Goal: Task Accomplishment & Management: Use online tool/utility

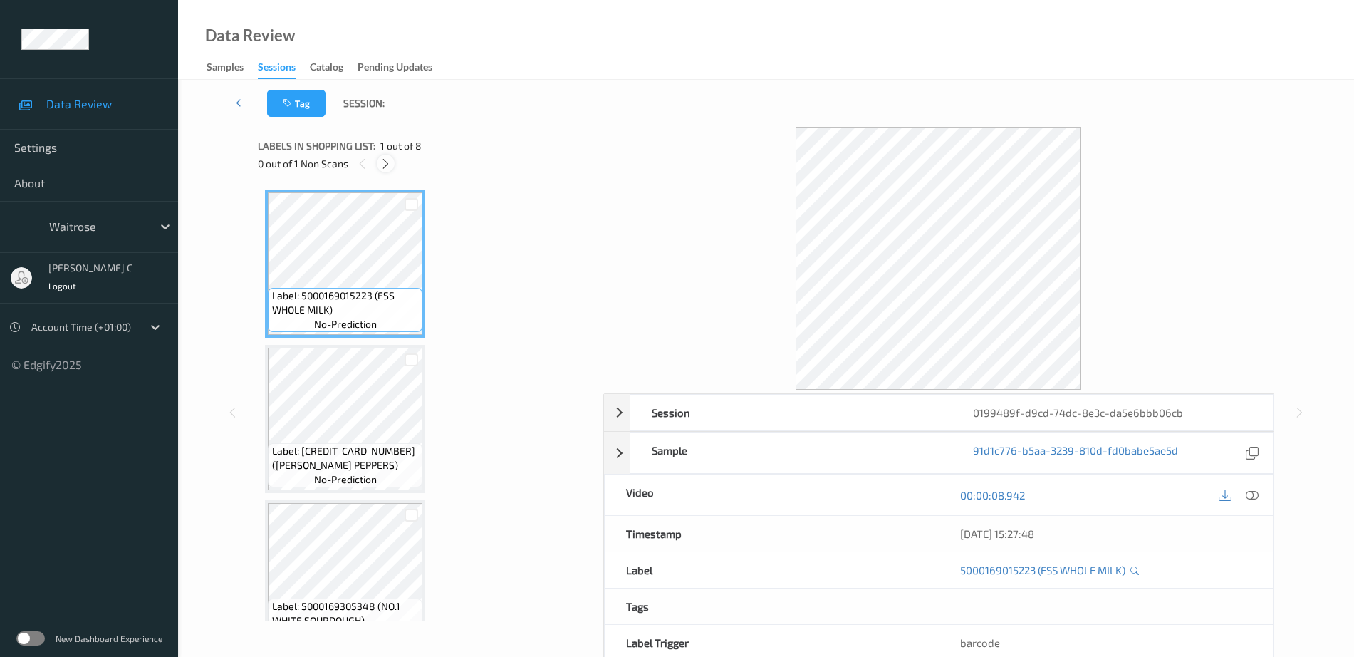
click at [389, 163] on icon at bounding box center [386, 163] width 12 height 13
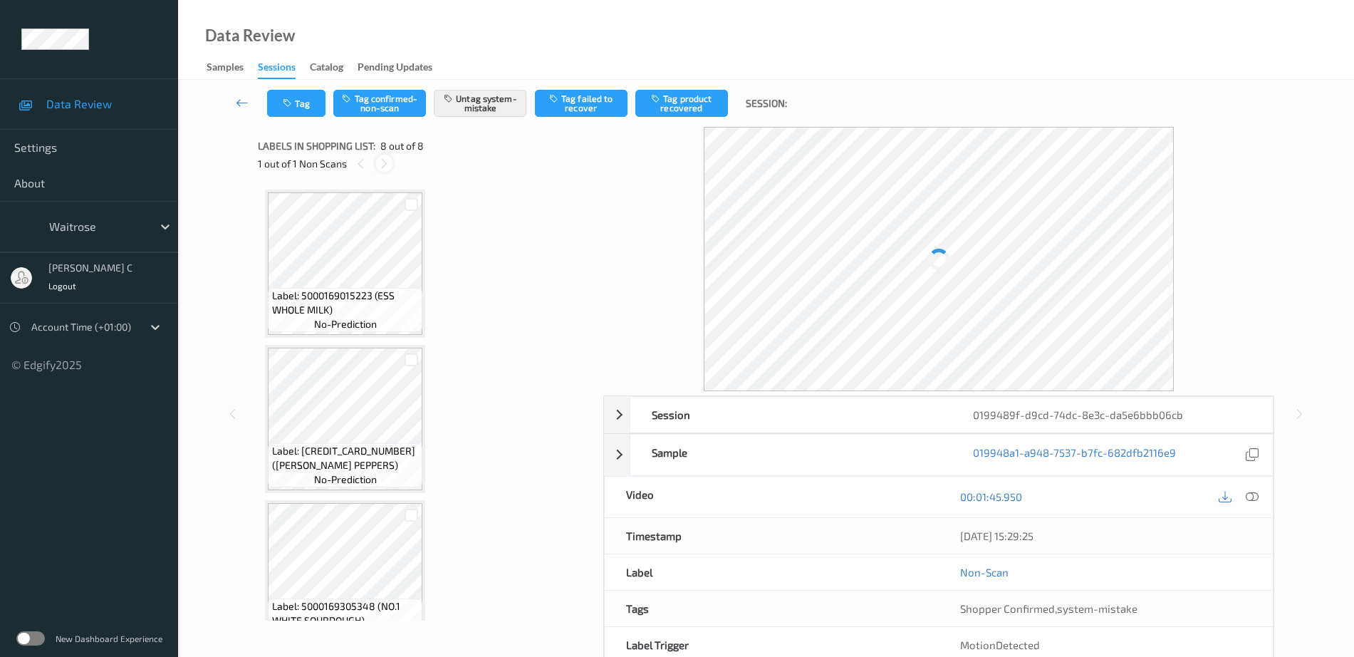
scroll to position [812, 0]
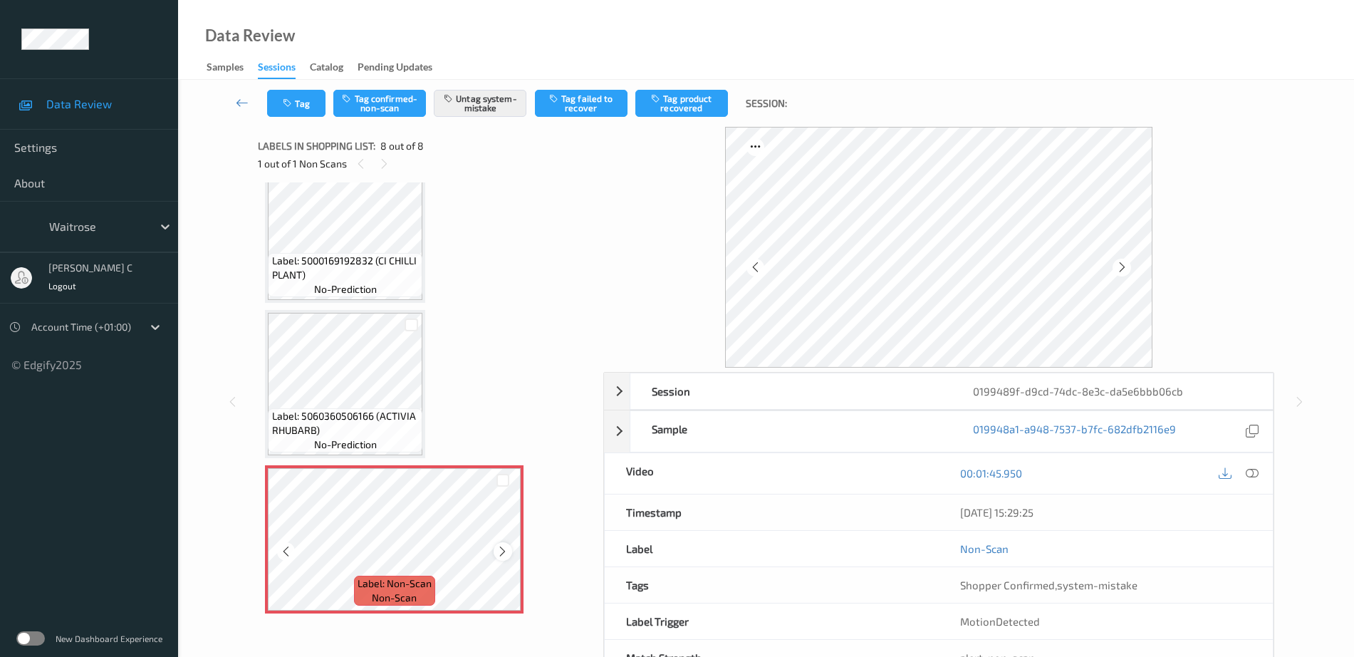
click at [502, 552] on icon at bounding box center [503, 551] width 12 height 13
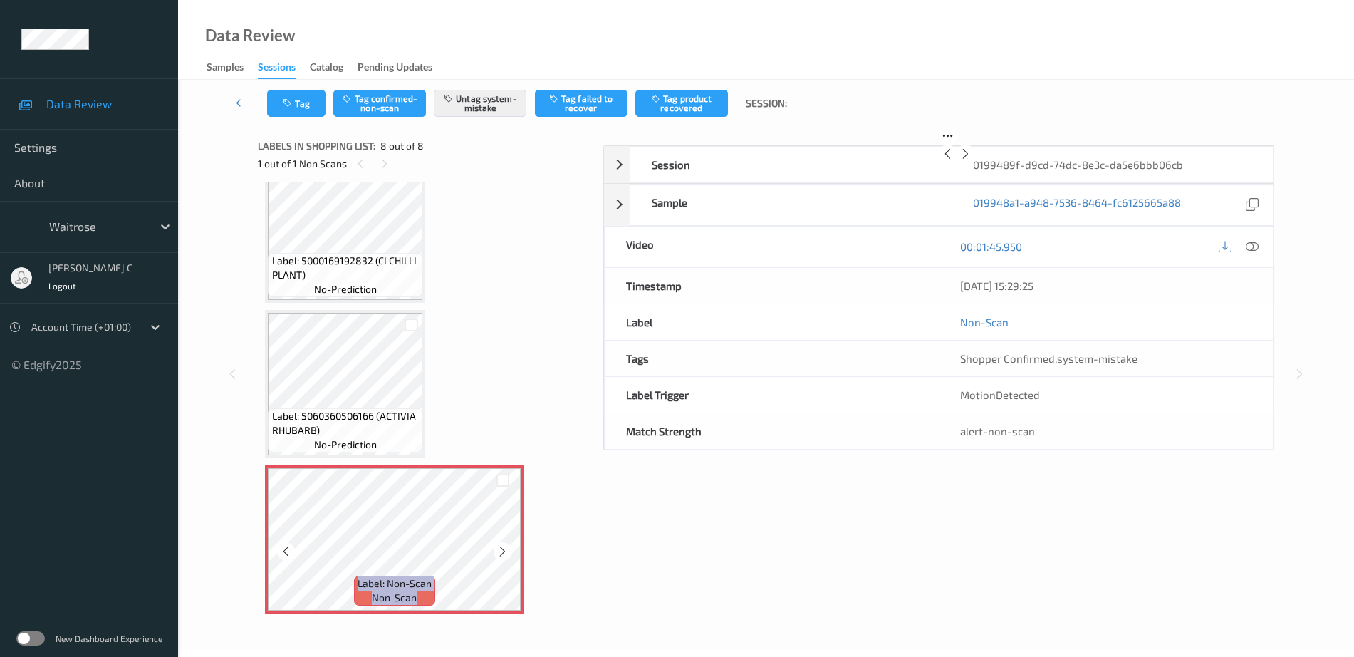
click at [502, 552] on icon at bounding box center [503, 551] width 12 height 13
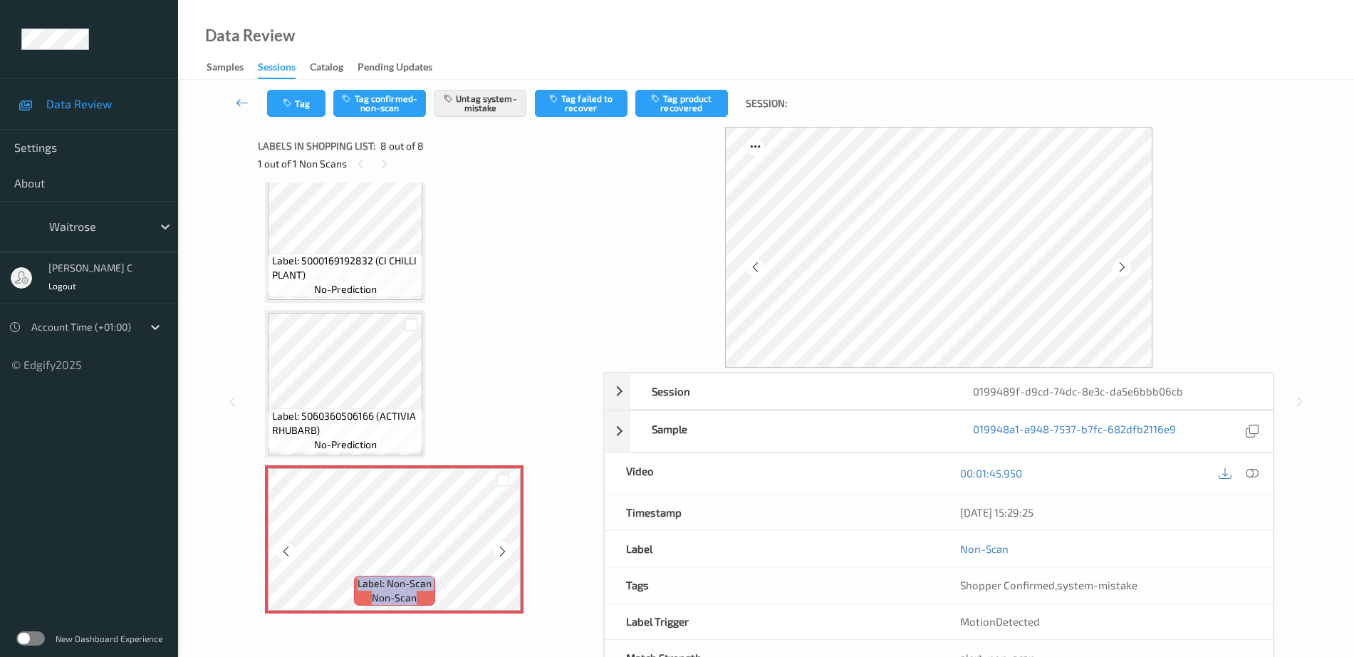
click at [502, 552] on icon at bounding box center [503, 551] width 12 height 13
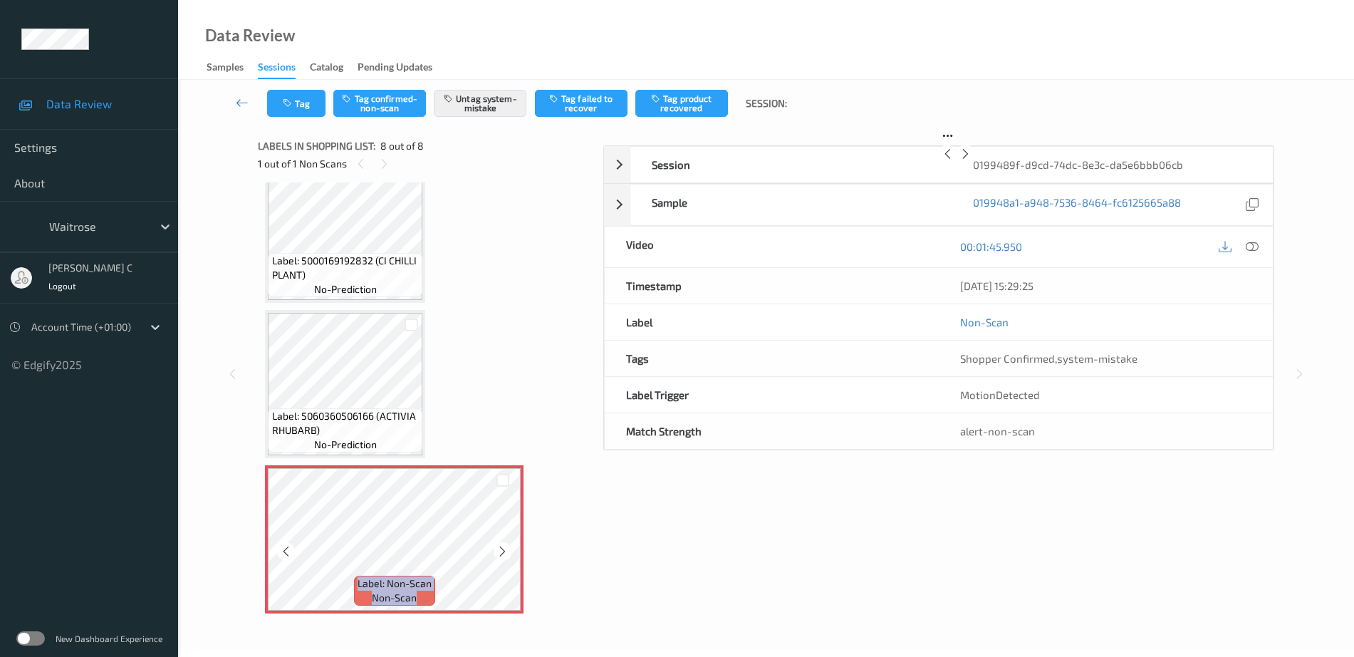
click at [502, 552] on icon at bounding box center [503, 551] width 12 height 13
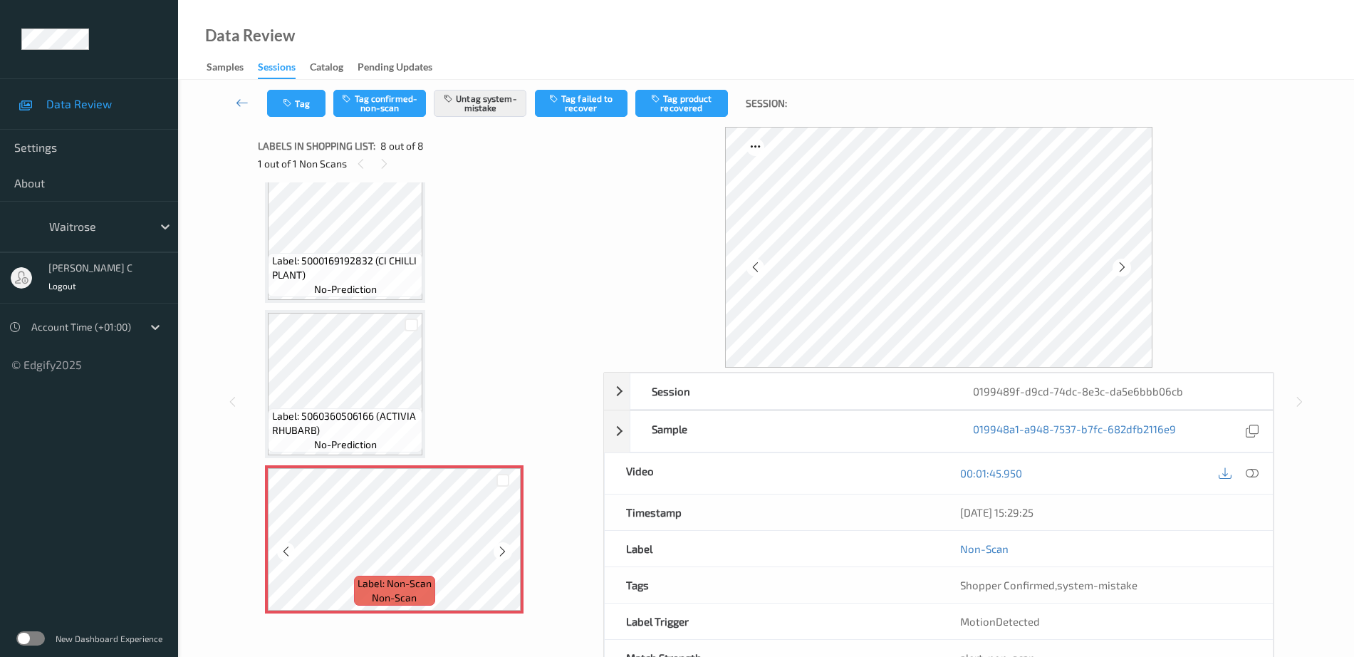
click at [502, 552] on icon at bounding box center [503, 551] width 12 height 13
click at [398, 280] on span "Label: 5000169192832 (CI CHILLI PLANT)" at bounding box center [345, 268] width 147 height 28
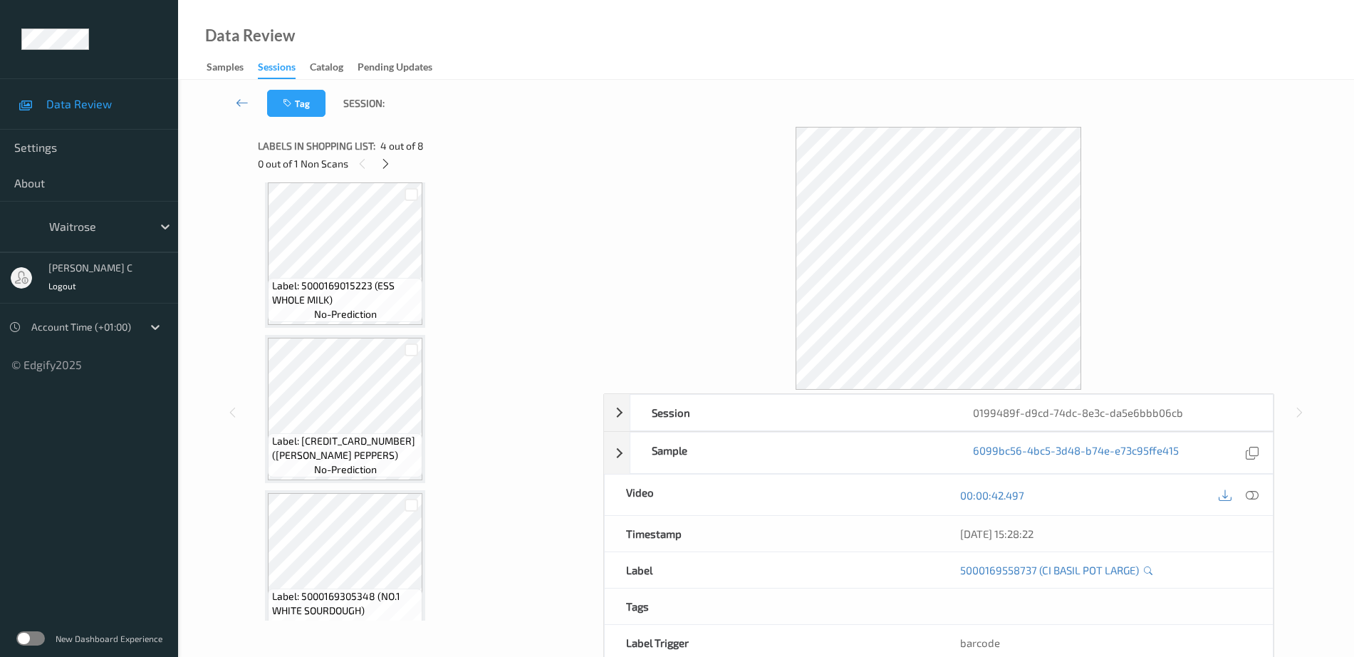
scroll to position [0, 0]
click at [369, 291] on span "Label: 5000169015223 (ESS WHOLE MILK)" at bounding box center [345, 303] width 147 height 28
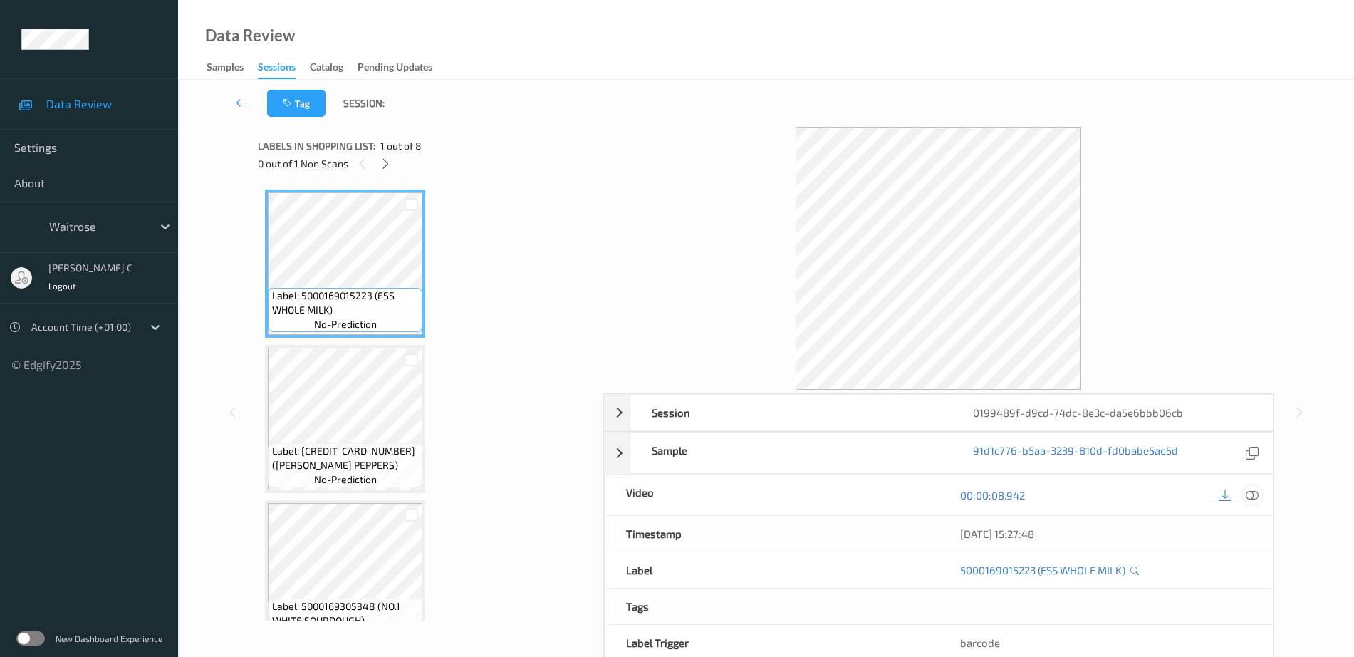
click at [1252, 496] on icon at bounding box center [1252, 495] width 13 height 13
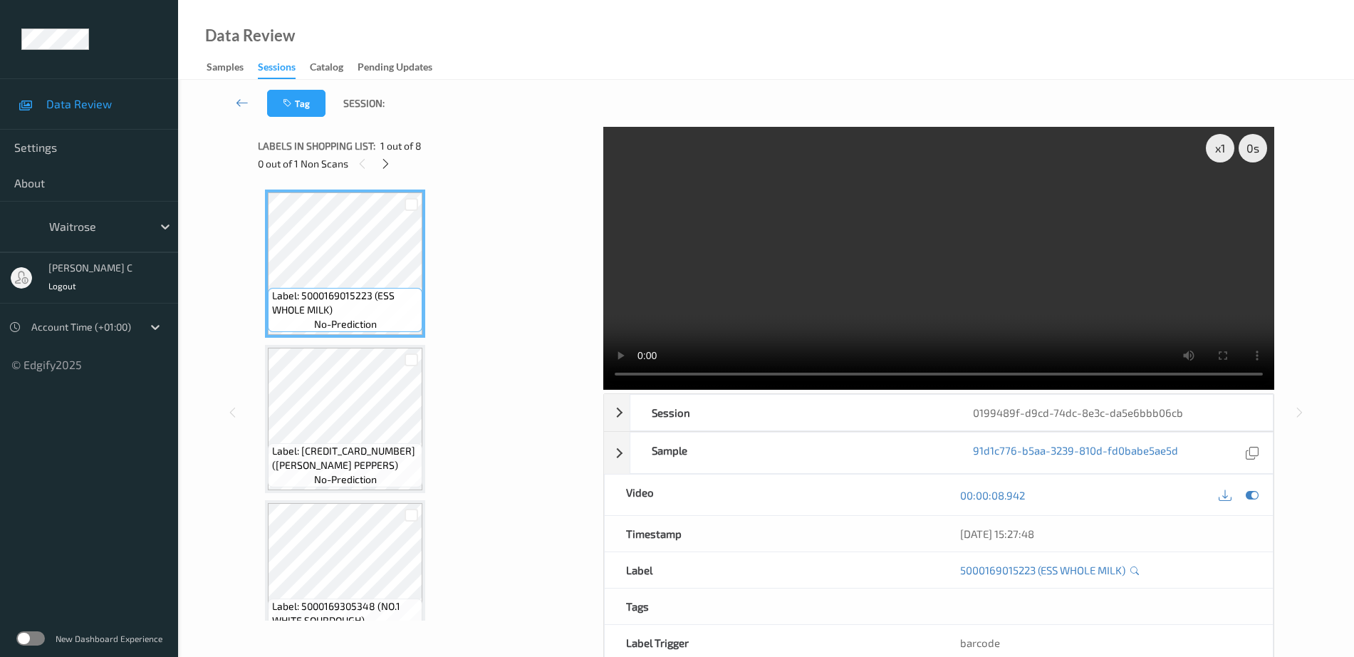
click at [1235, 204] on video at bounding box center [938, 258] width 671 height 263
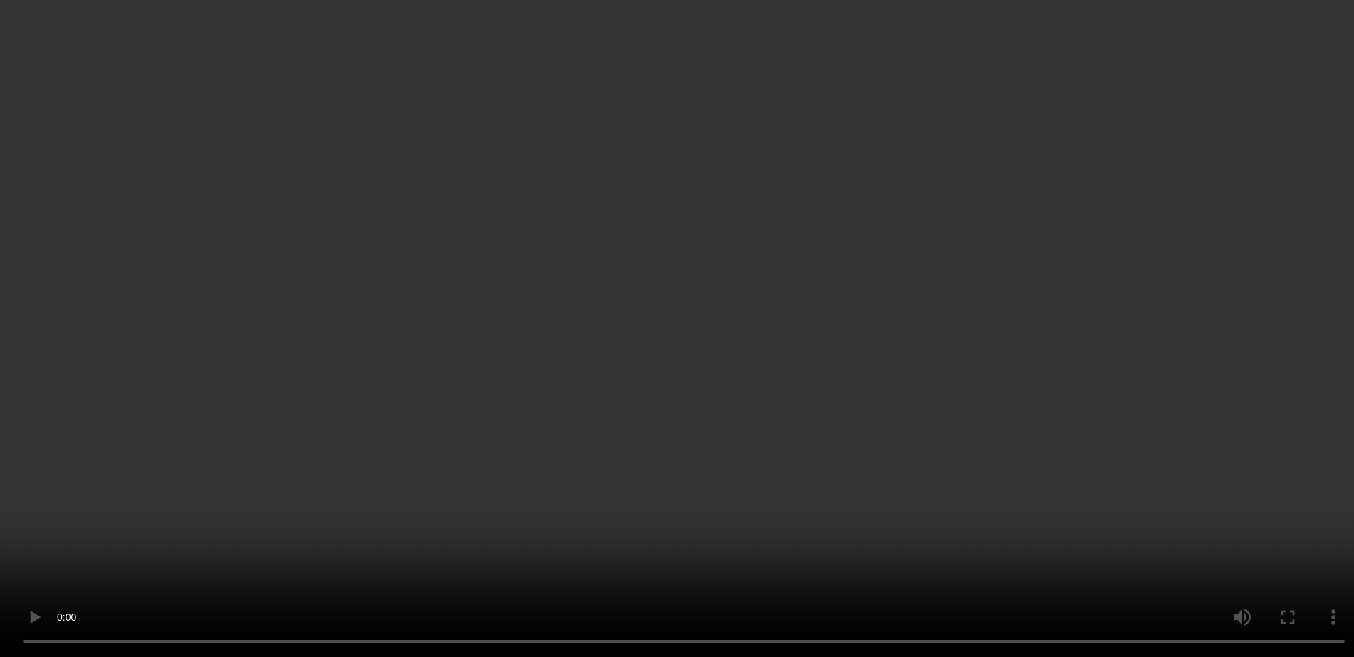
scroll to position [812, 0]
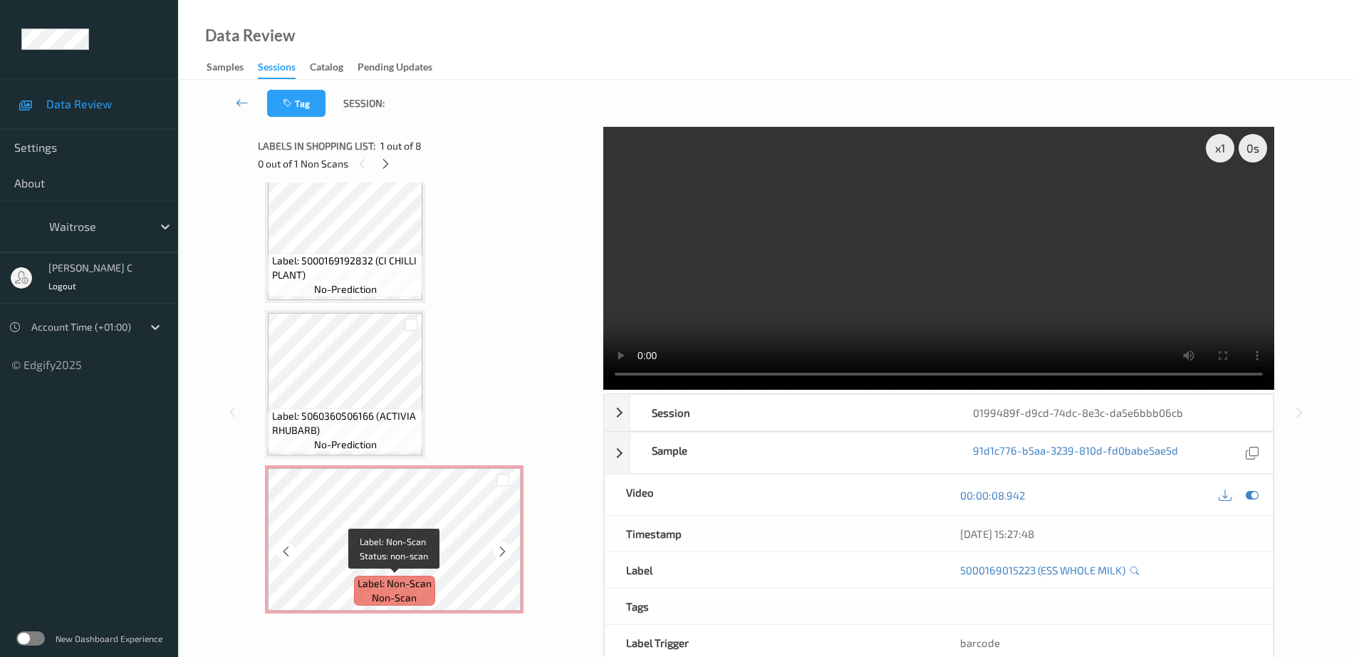
click at [388, 579] on span "Label: Non-Scan" at bounding box center [395, 583] width 74 height 14
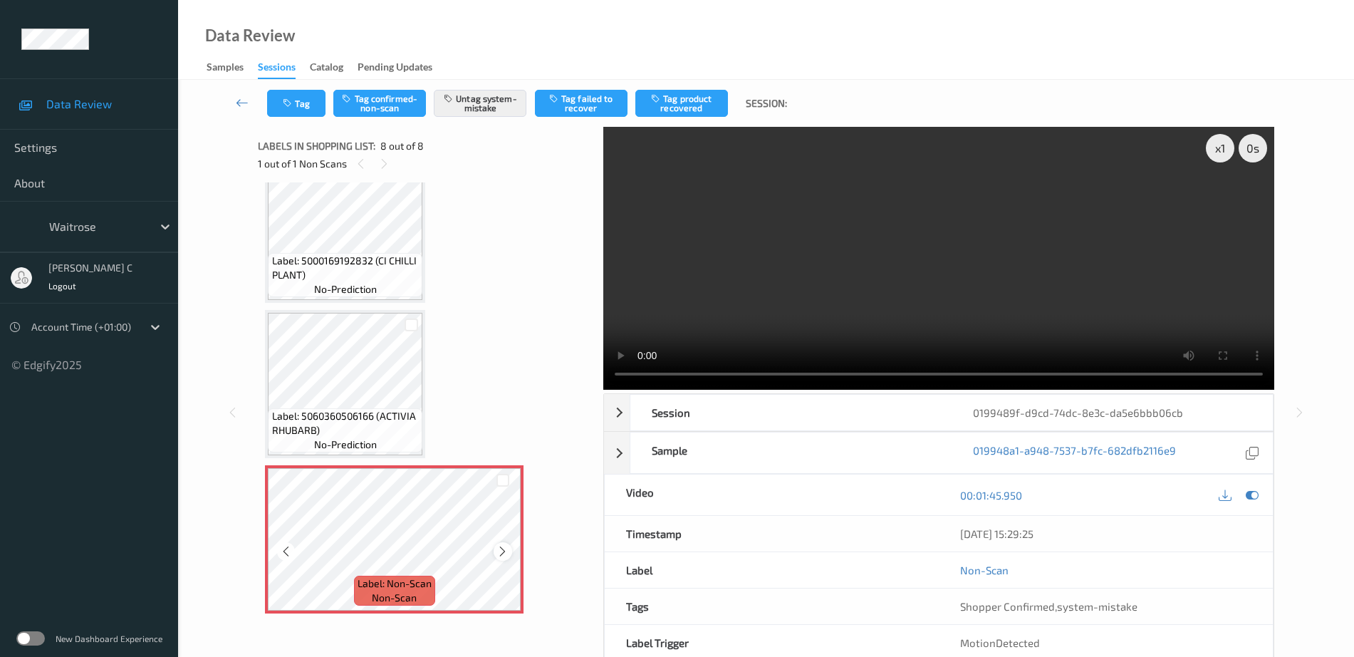
click at [504, 552] on icon at bounding box center [503, 551] width 12 height 13
